Goal: Unclear

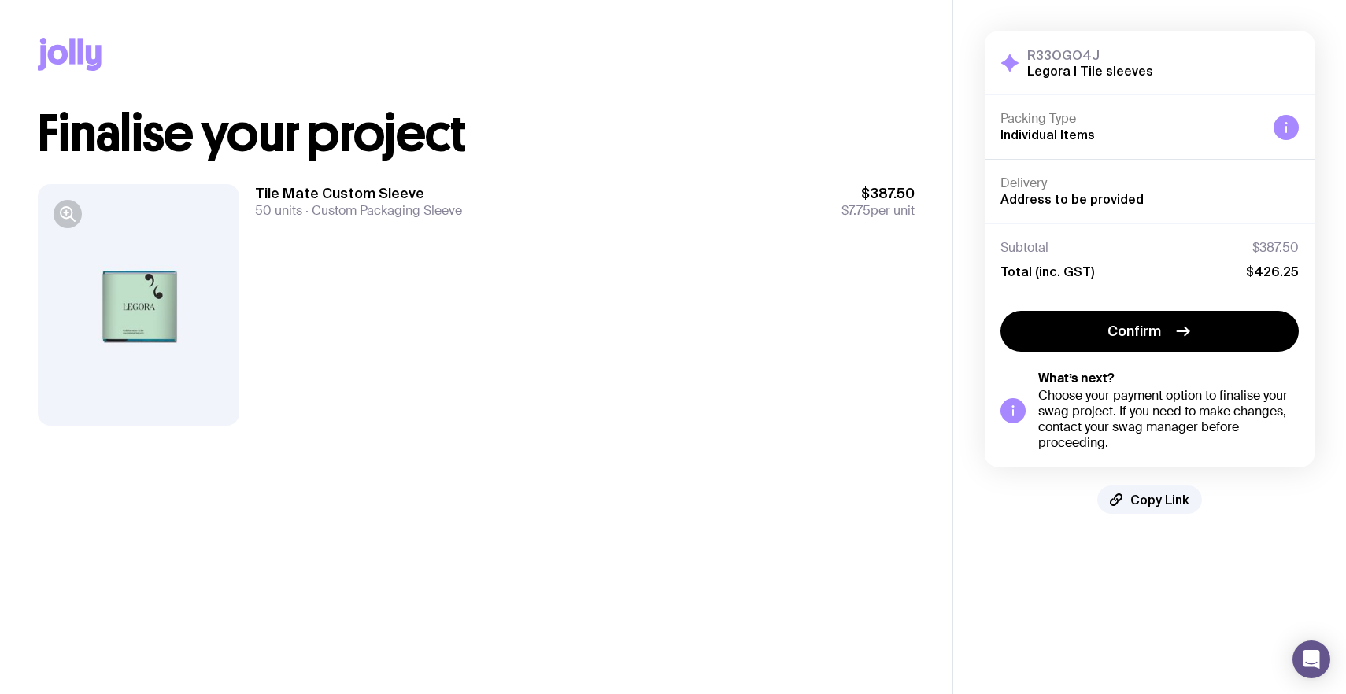
click at [150, 305] on div at bounding box center [138, 305] width 201 height 242
click at [132, 294] on div at bounding box center [138, 305] width 201 height 242
click at [138, 307] on div at bounding box center [138, 305] width 201 height 242
click at [68, 212] on icon "button" at bounding box center [67, 212] width 4 height 0
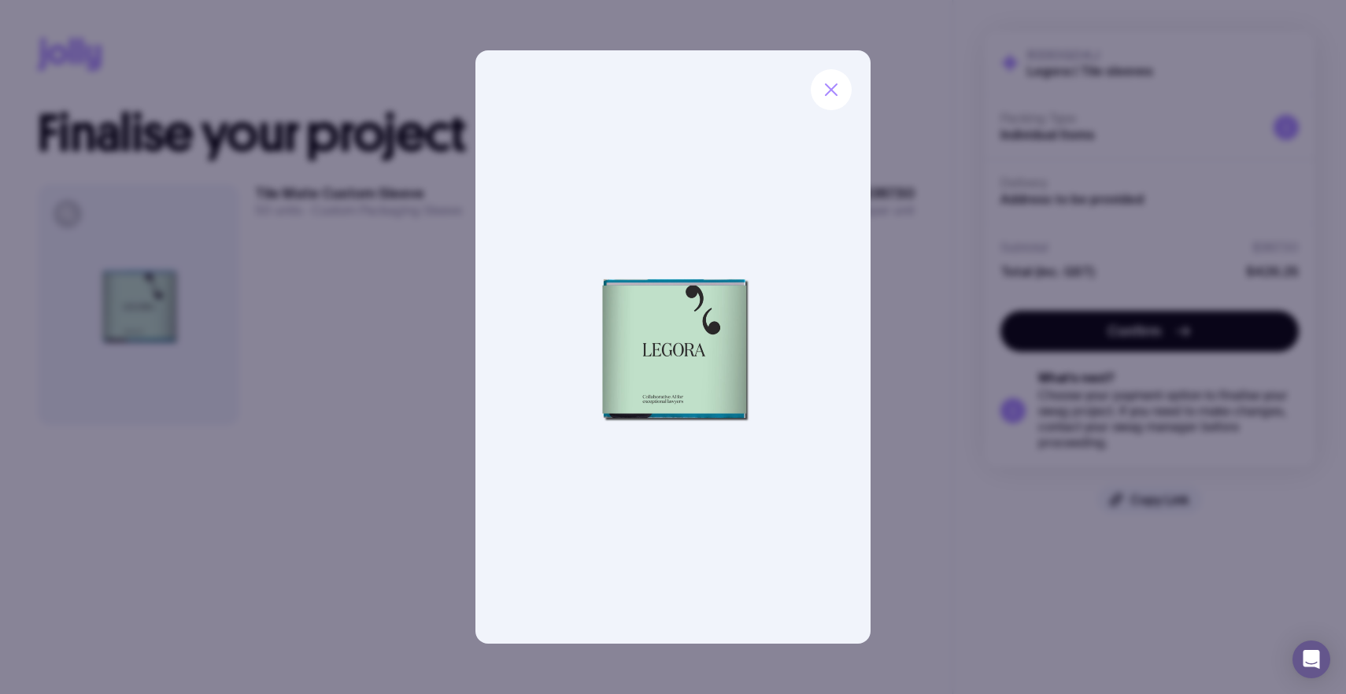
click at [774, 357] on img at bounding box center [673, 346] width 396 height 593
click at [942, 342] on div at bounding box center [673, 347] width 1346 height 694
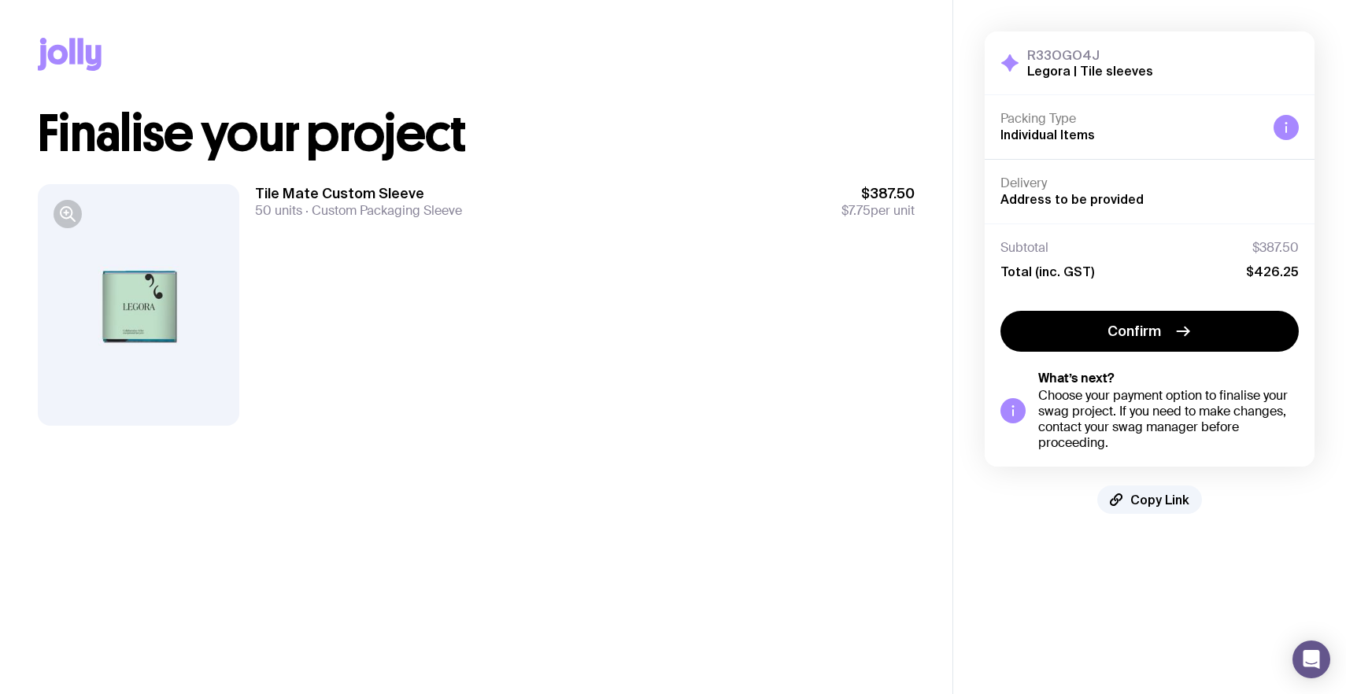
click at [153, 290] on div at bounding box center [138, 305] width 201 height 242
click at [68, 226] on button "button" at bounding box center [68, 214] width 28 height 28
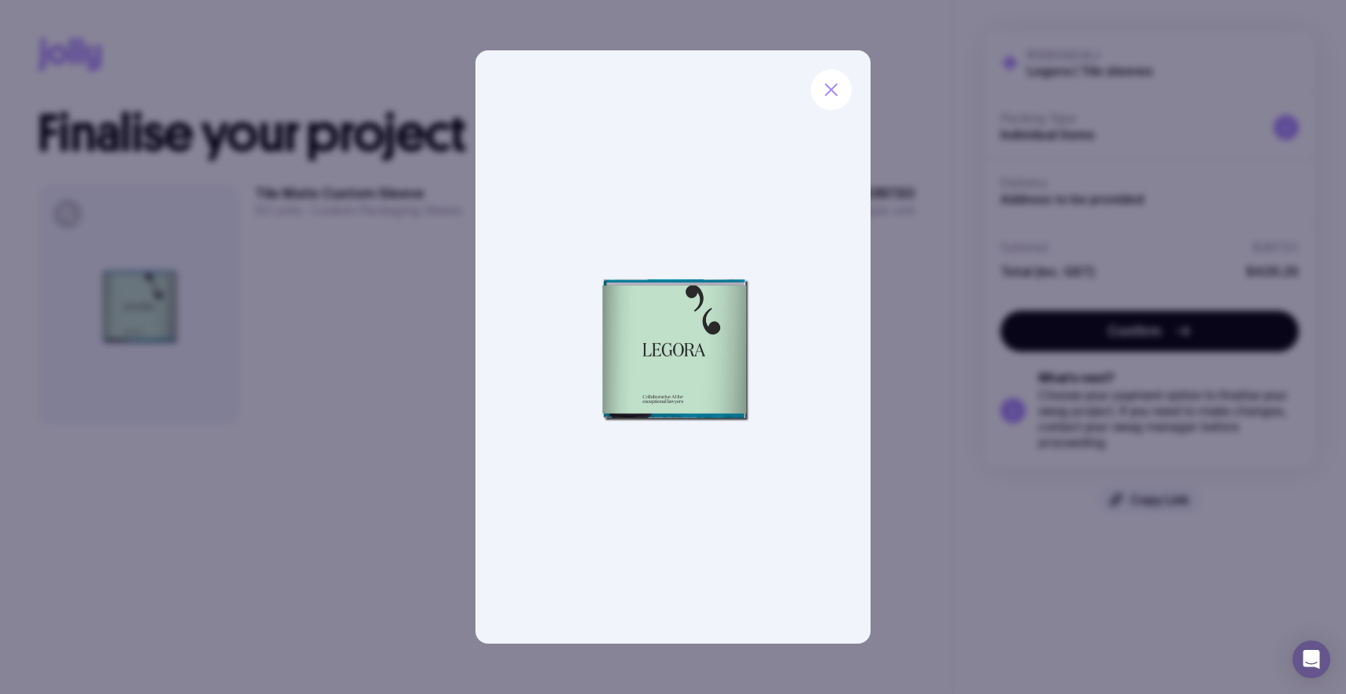
click at [401, 366] on div at bounding box center [673, 347] width 1346 height 694
